Goal: Information Seeking & Learning: Learn about a topic

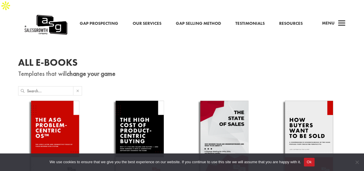
click at [62, 86] on input "text" at bounding box center [50, 90] width 46 height 9
type input "IT"
click at [309, 163] on button "Ok" at bounding box center [309, 161] width 11 height 9
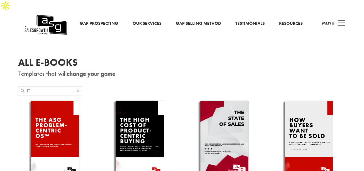
click at [62, 86] on input "IT" at bounding box center [50, 90] width 46 height 9
click at [39, 86] on input "IT" at bounding box center [50, 90] width 46 height 9
type input "I"
type input "Ì"
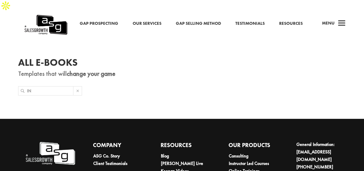
type input "I"
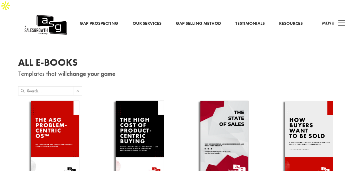
type input "T"
type input "I"
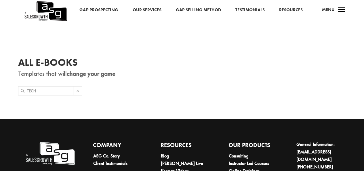
scroll to position [38, 0]
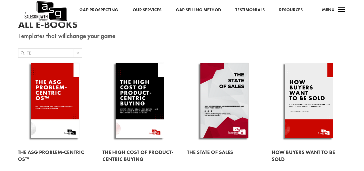
type input "T"
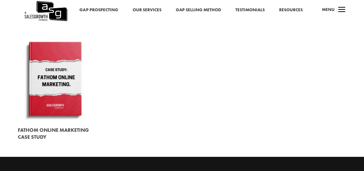
scroll to position [788, 0]
